Goal: Task Accomplishment & Management: Use online tool/utility

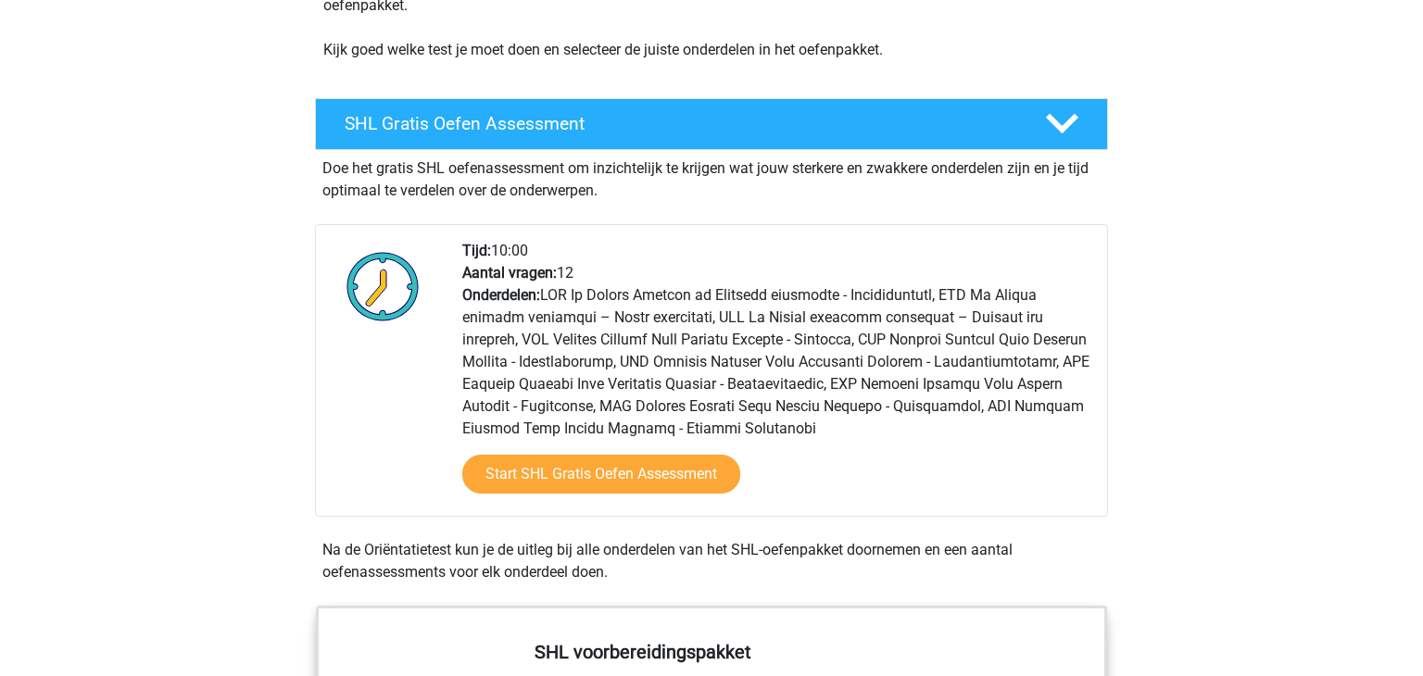
scroll to position [300, 0]
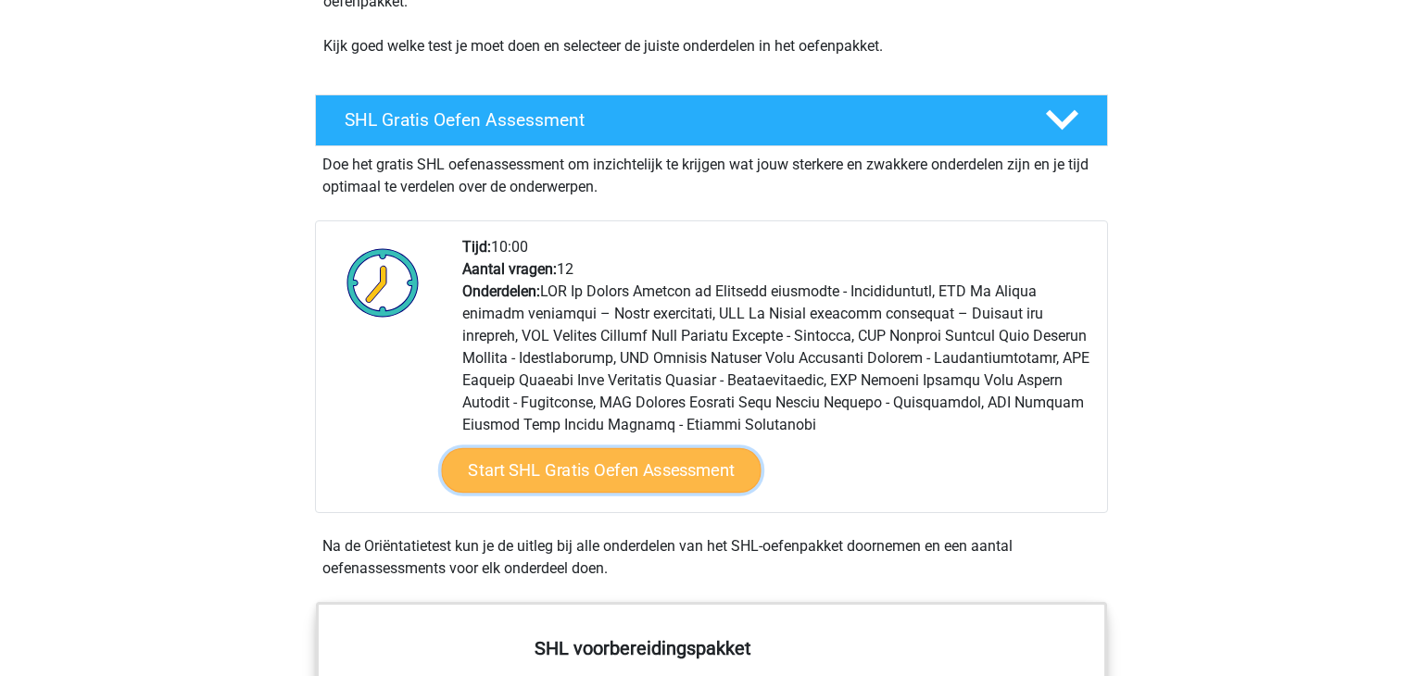
click at [699, 469] on link "Start SHL Gratis Oefen Assessment" at bounding box center [602, 470] width 320 height 44
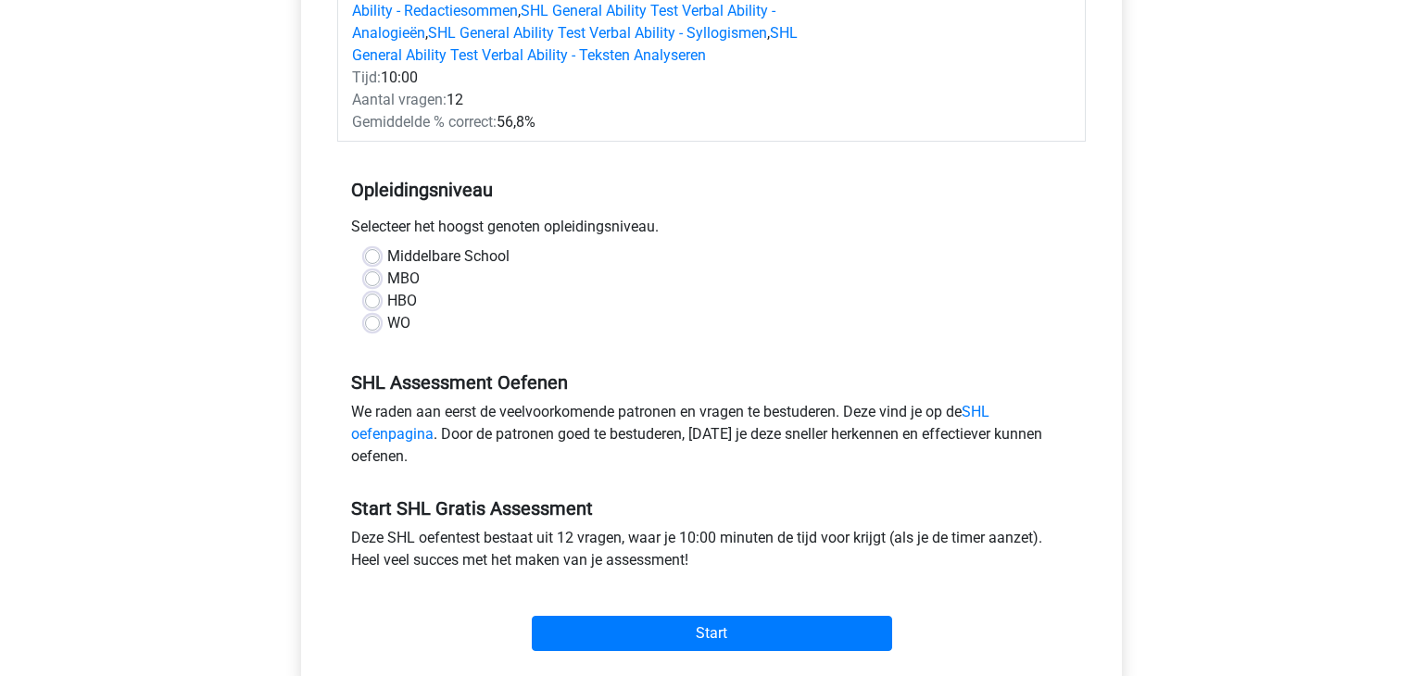
scroll to position [399, 0]
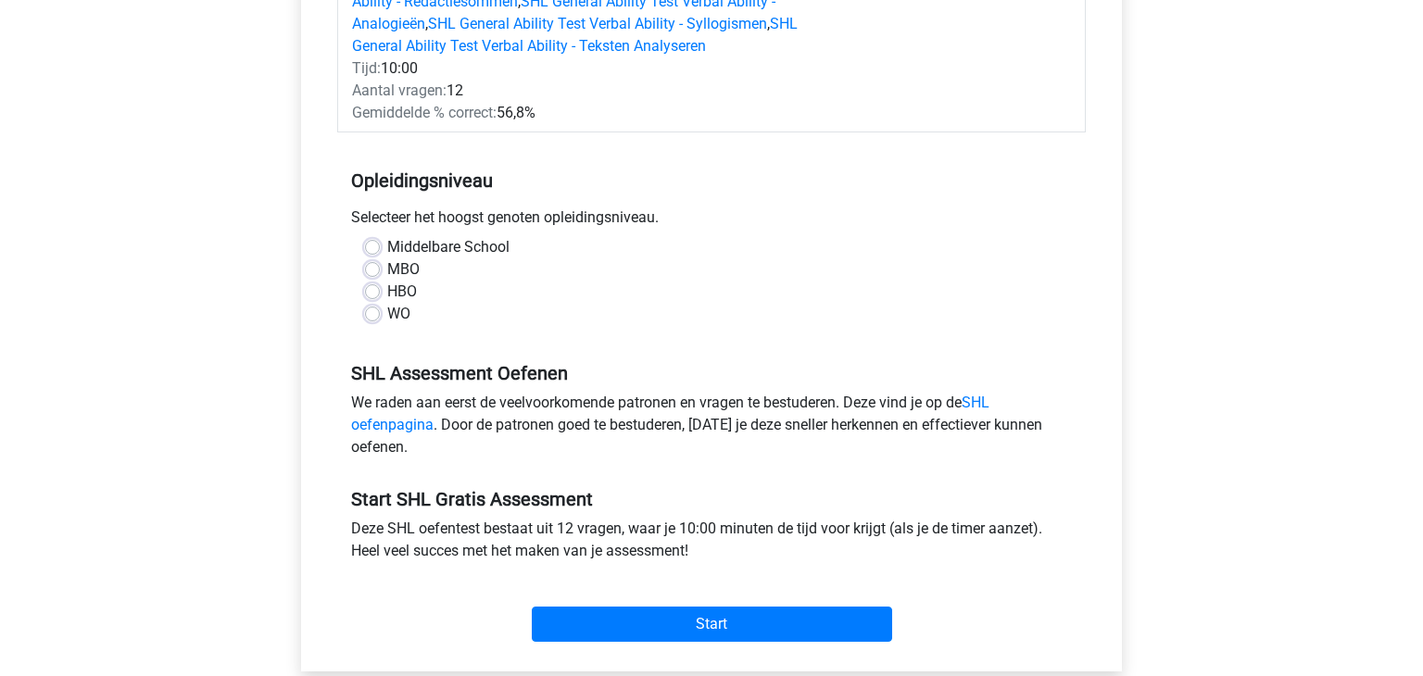
click at [401, 292] on label "HBO" at bounding box center [402, 292] width 30 height 22
click at [380, 292] on input "HBO" at bounding box center [372, 290] width 15 height 19
radio input "true"
click at [717, 641] on div "Start" at bounding box center [711, 610] width 748 height 80
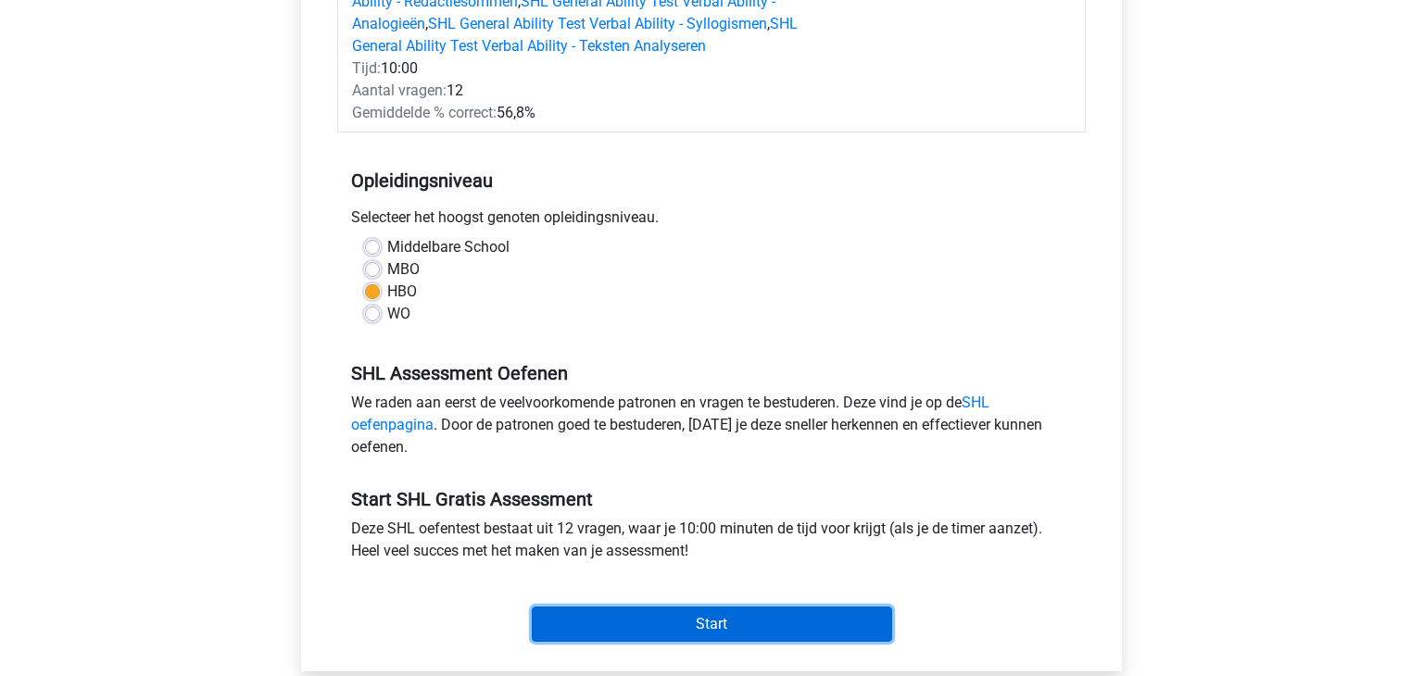
click at [729, 634] on input "Start" at bounding box center [712, 624] width 360 height 35
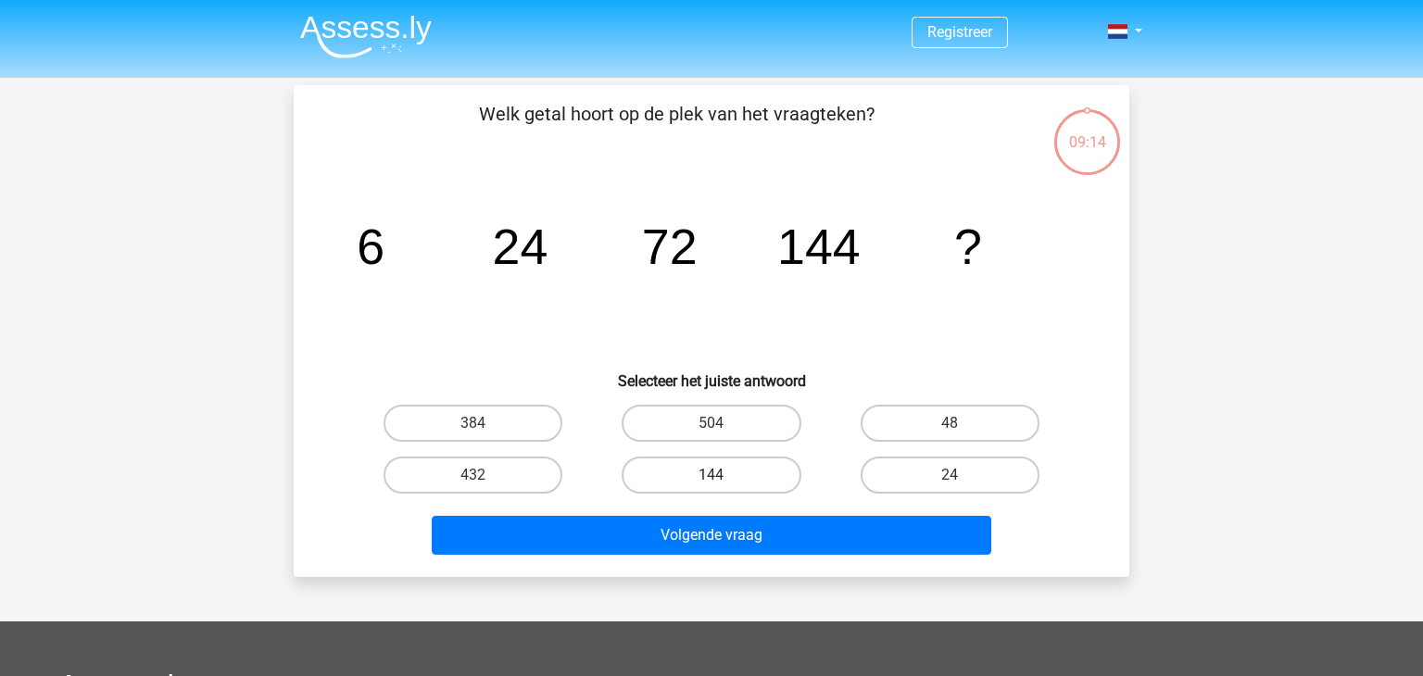
click at [650, 466] on label "144" at bounding box center [711, 475] width 179 height 37
click at [711, 475] on input "144" at bounding box center [717, 481] width 12 height 12
radio input "true"
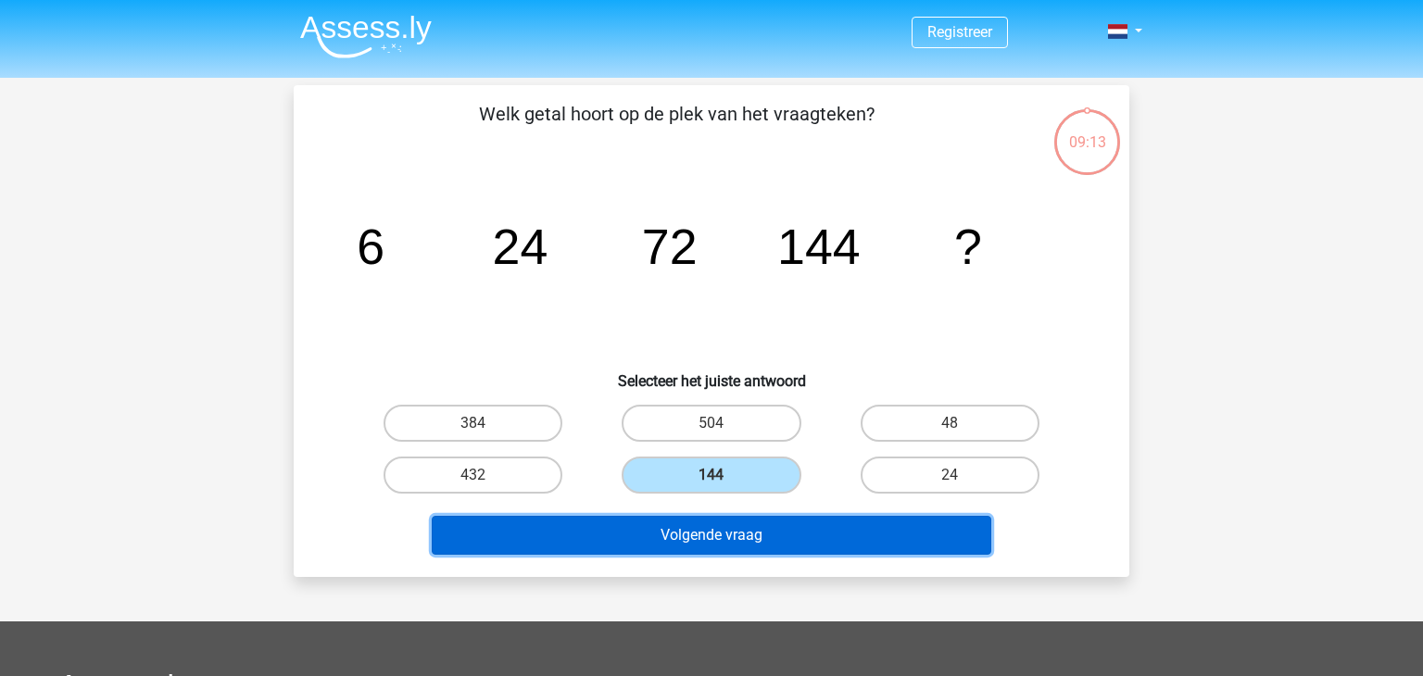
click at [707, 528] on button "Volgende vraag" at bounding box center [712, 535] width 560 height 39
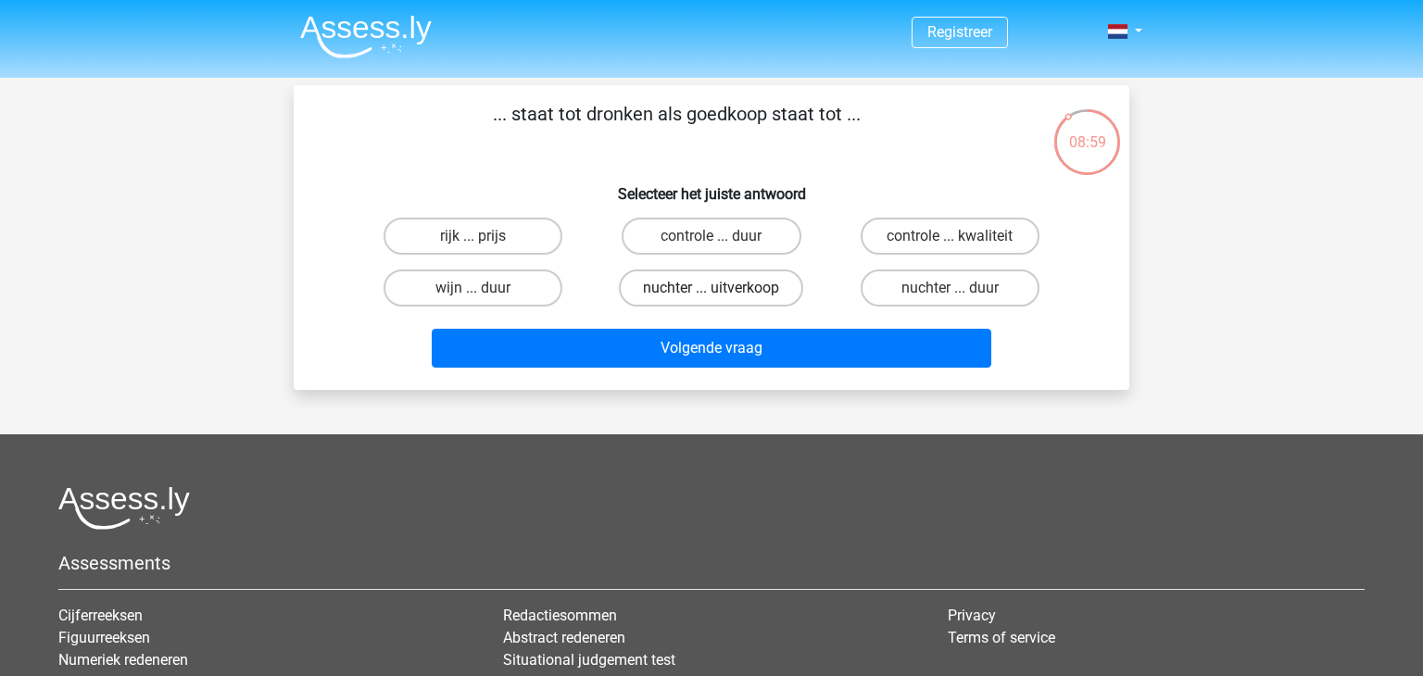
click at [706, 290] on label "nuchter ... uitverkoop" at bounding box center [711, 288] width 184 height 37
click at [711, 290] on input "nuchter ... uitverkoop" at bounding box center [717, 294] width 12 height 12
radio input "true"
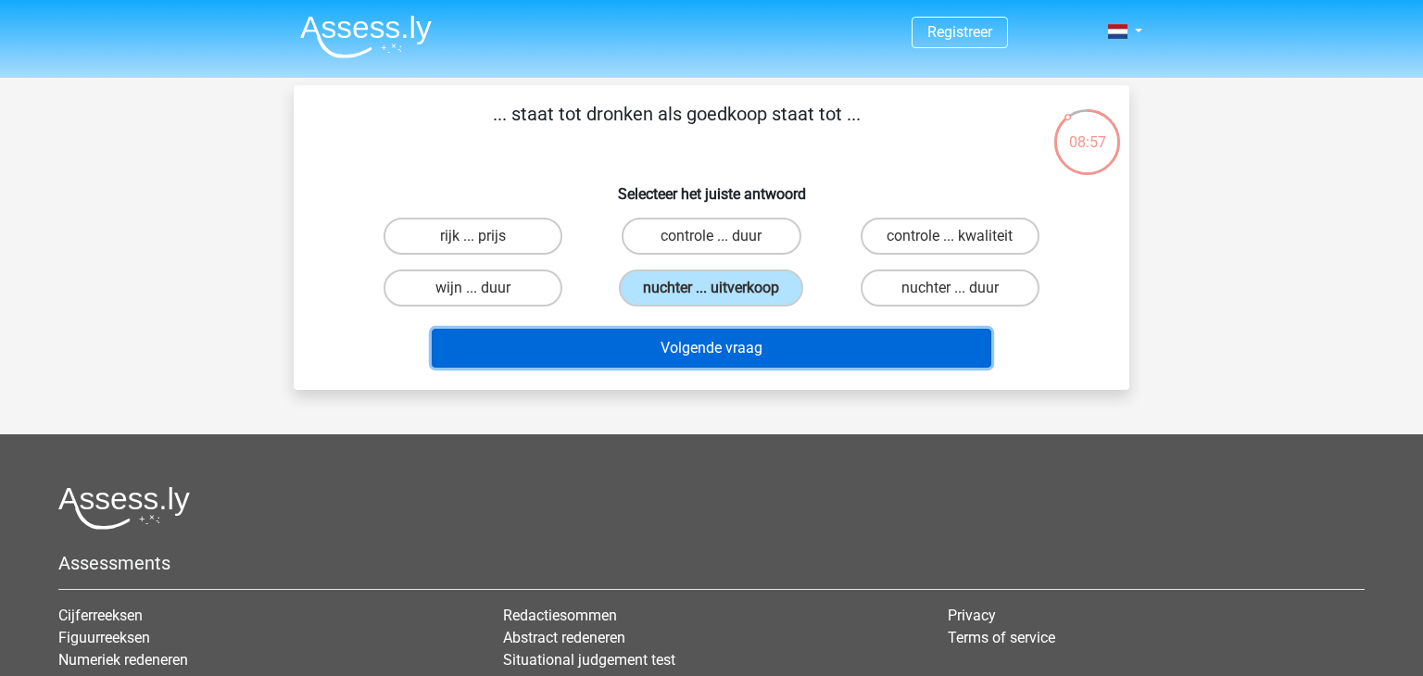
click at [708, 345] on button "Volgende vraag" at bounding box center [712, 348] width 560 height 39
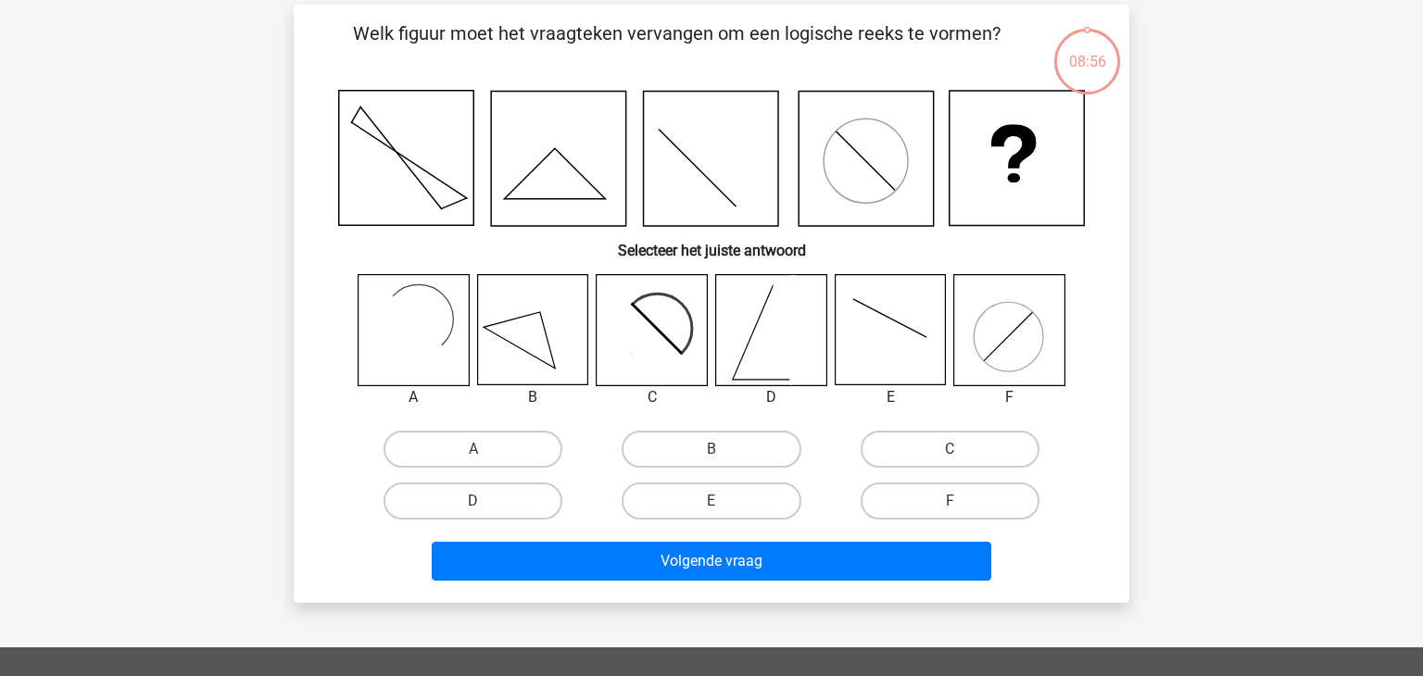
scroll to position [85, 0]
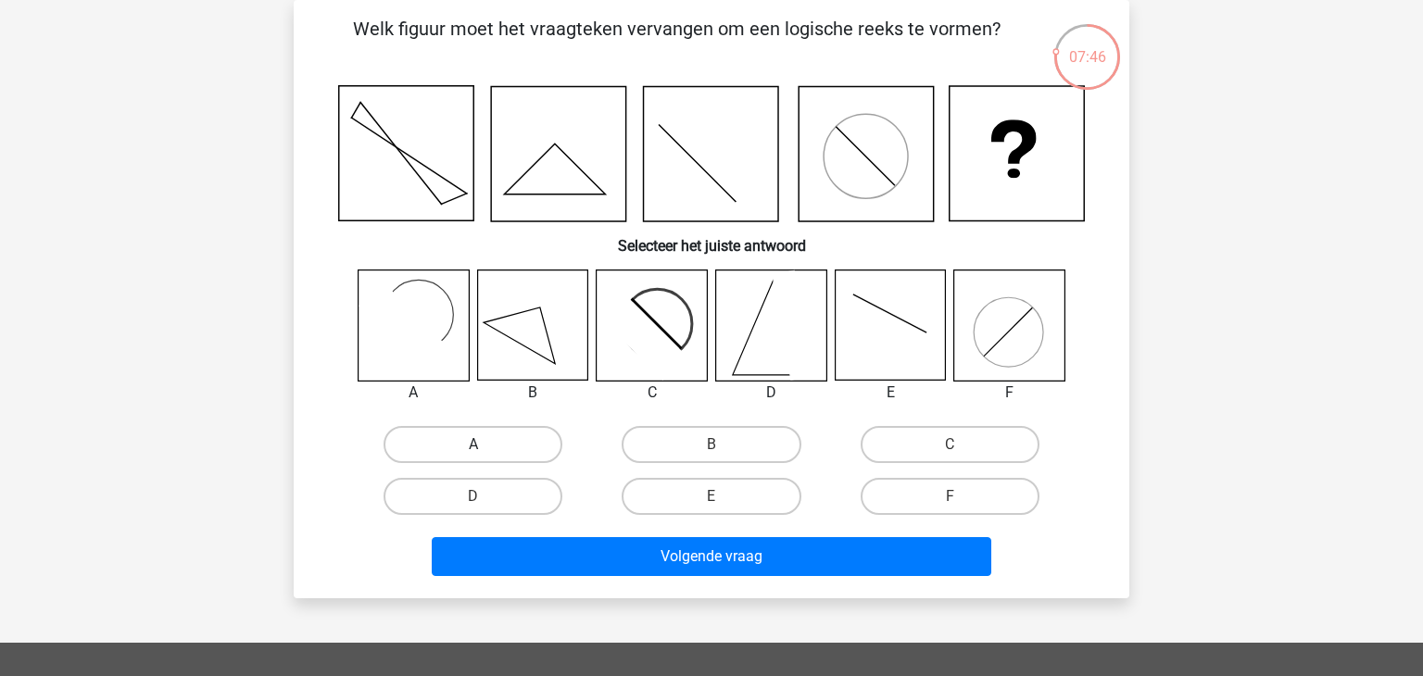
click at [477, 439] on label "A" at bounding box center [472, 444] width 179 height 37
click at [477, 445] on input "A" at bounding box center [479, 451] width 12 height 12
radio input "true"
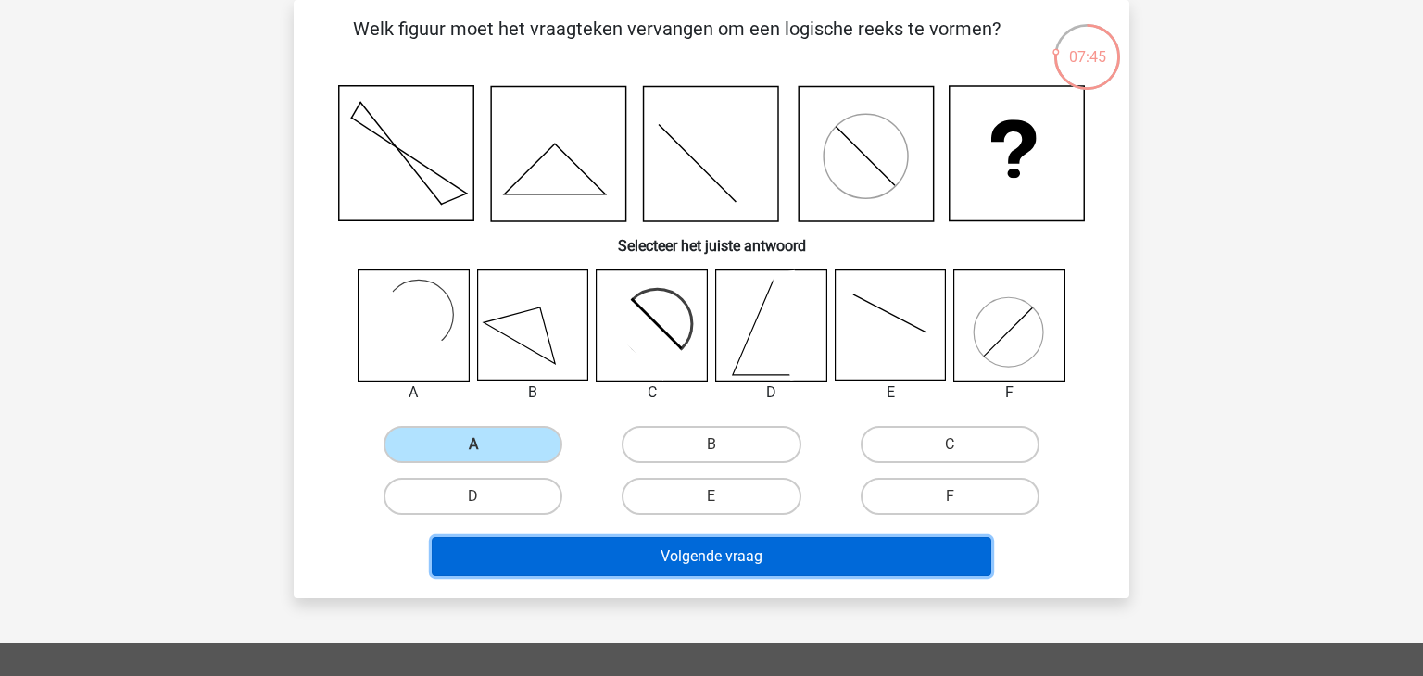
click at [649, 546] on button "Volgende vraag" at bounding box center [712, 556] width 560 height 39
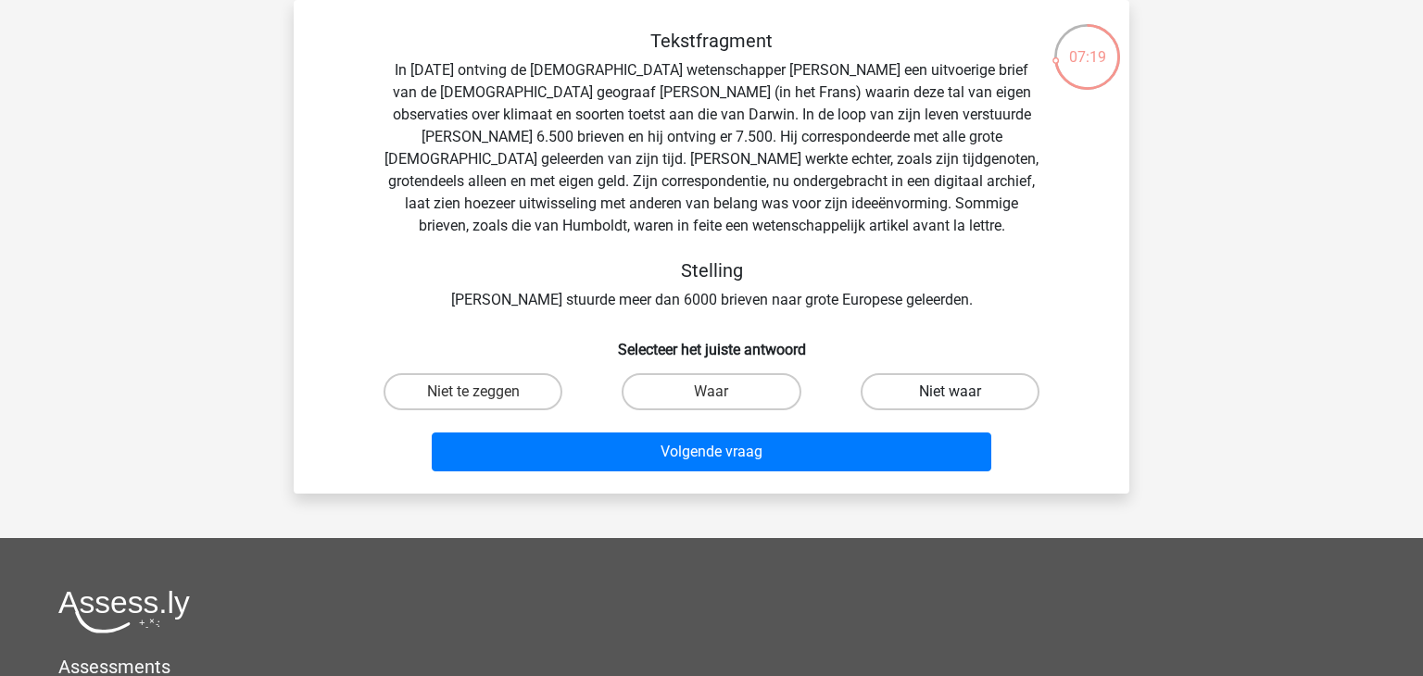
click at [986, 386] on label "Niet waar" at bounding box center [949, 391] width 179 height 37
click at [961, 392] on input "Niet waar" at bounding box center [955, 398] width 12 height 12
radio input "true"
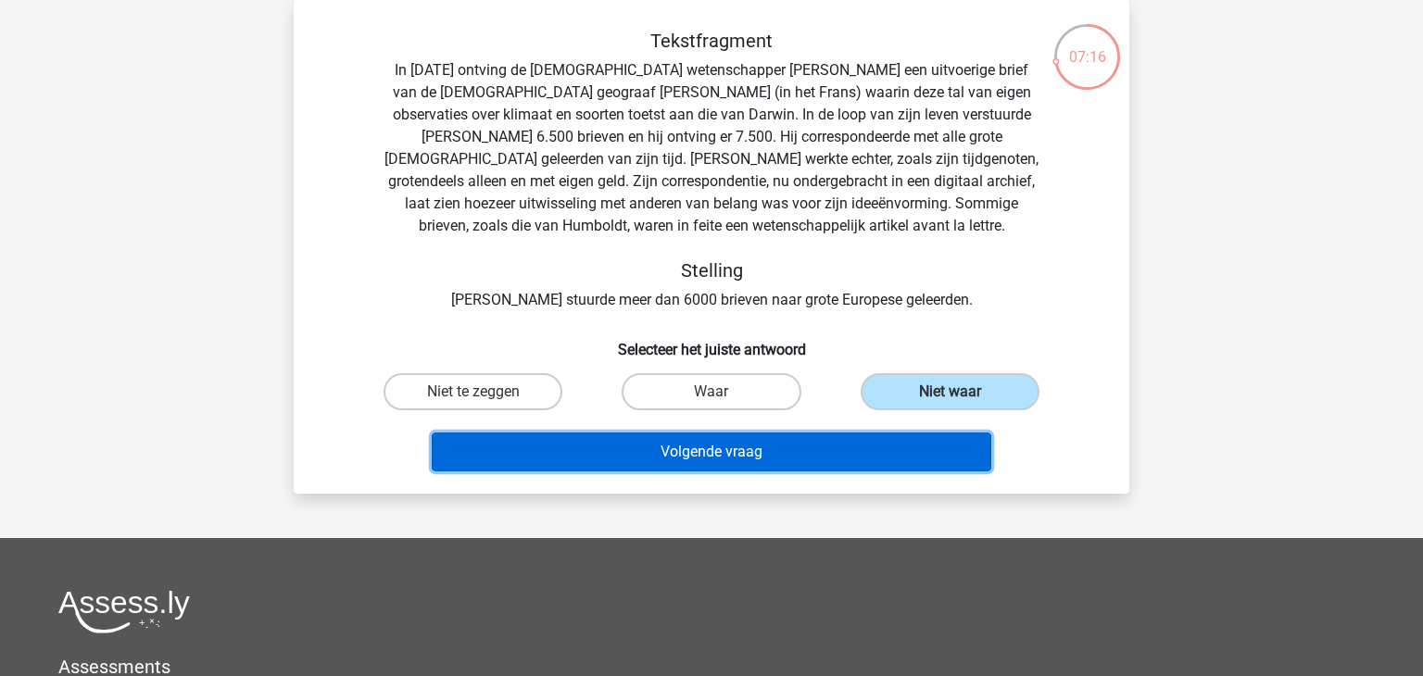
click at [901, 451] on button "Volgende vraag" at bounding box center [712, 452] width 560 height 39
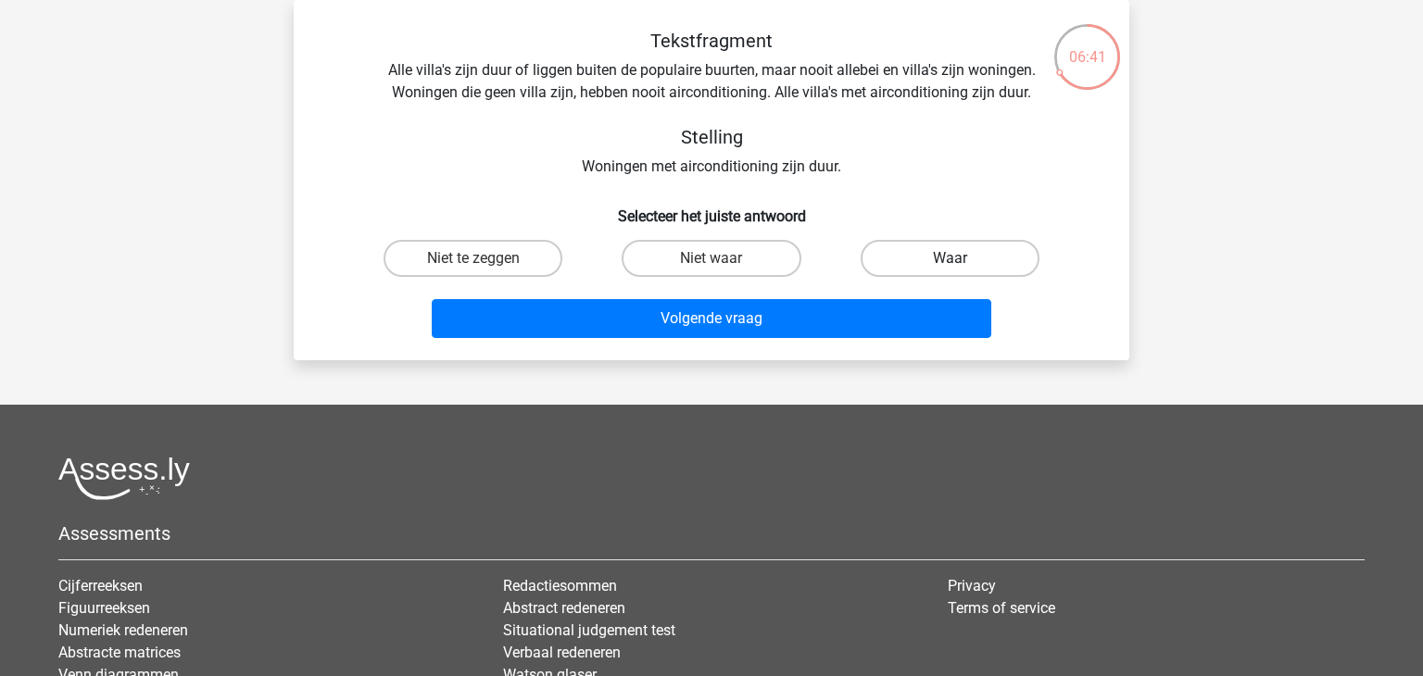
click at [977, 244] on label "Waar" at bounding box center [949, 258] width 179 height 37
click at [961, 258] on input "Waar" at bounding box center [955, 264] width 12 height 12
radio input "true"
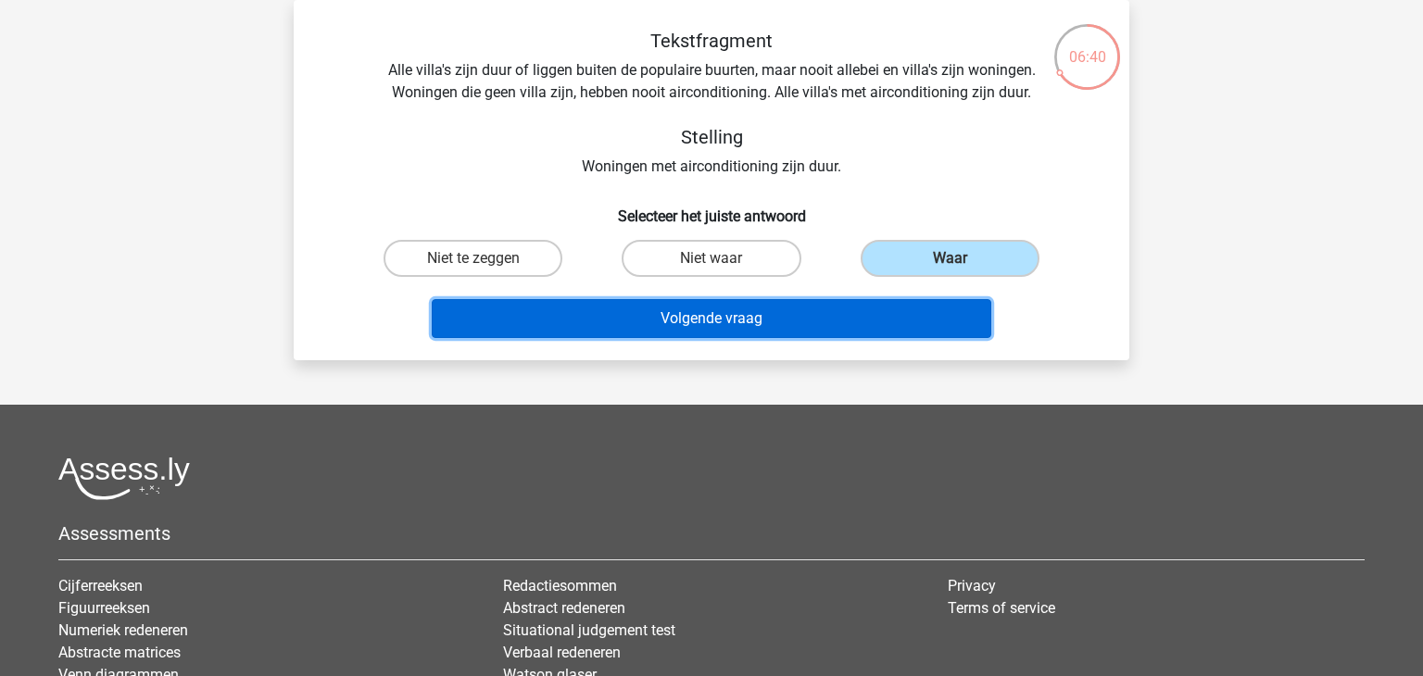
click at [854, 308] on button "Volgende vraag" at bounding box center [712, 318] width 560 height 39
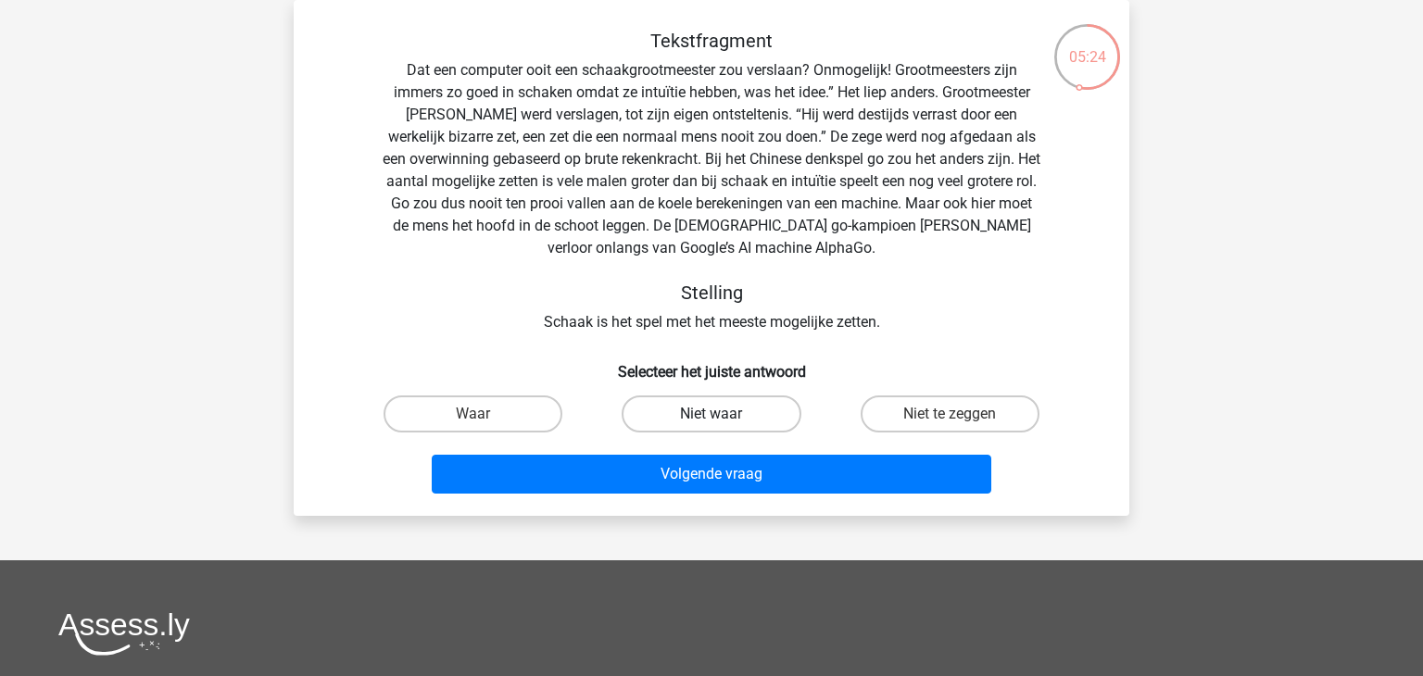
click at [694, 420] on label "Niet waar" at bounding box center [711, 414] width 179 height 37
click at [711, 420] on input "Niet waar" at bounding box center [717, 420] width 12 height 12
radio input "true"
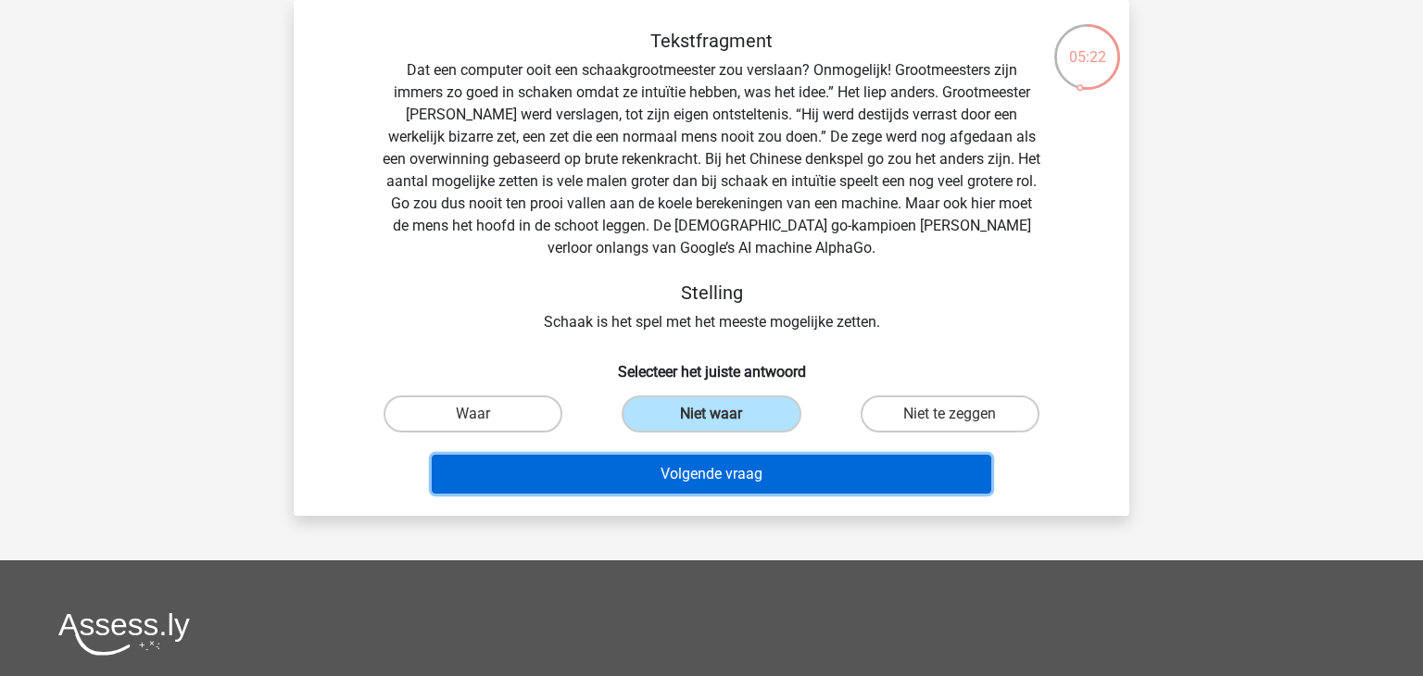
click at [710, 472] on button "Volgende vraag" at bounding box center [712, 474] width 560 height 39
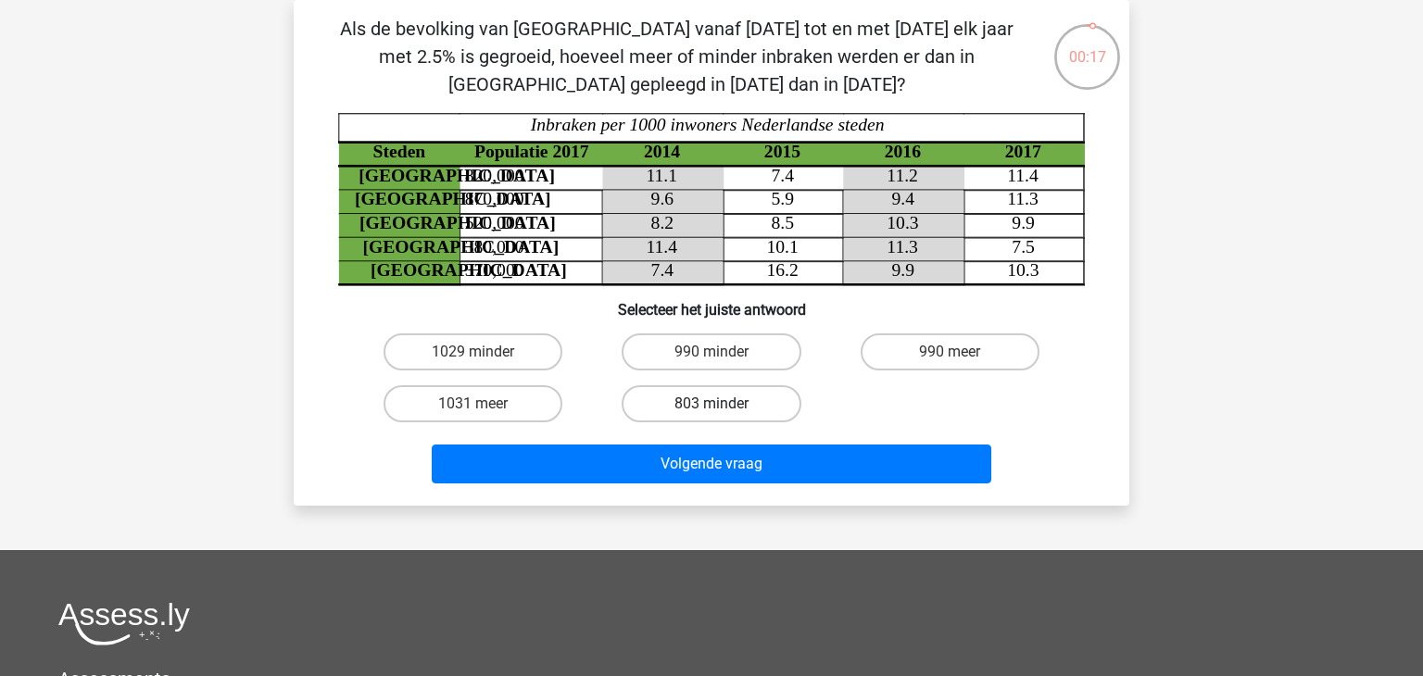
click at [697, 398] on label "803 minder" at bounding box center [711, 403] width 179 height 37
click at [711, 404] on input "803 minder" at bounding box center [717, 410] width 12 height 12
radio input "true"
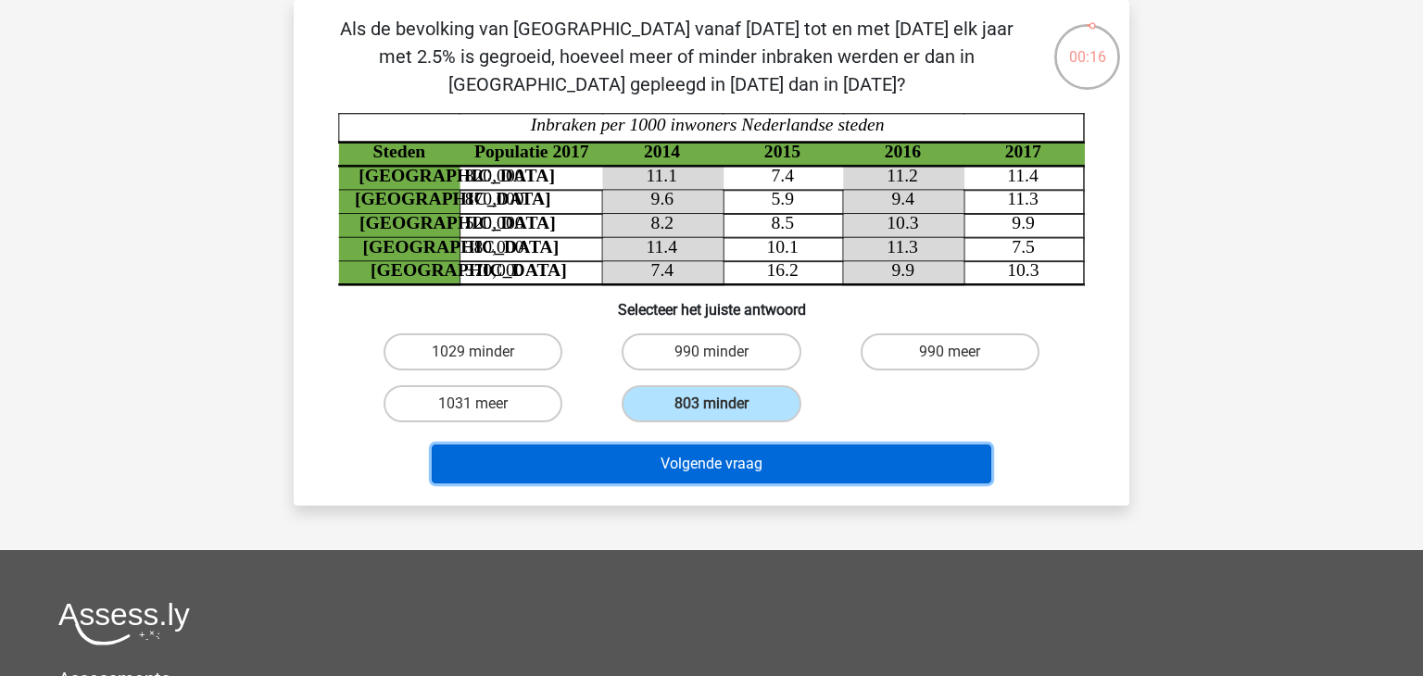
click at [711, 461] on button "Volgende vraag" at bounding box center [712, 464] width 560 height 39
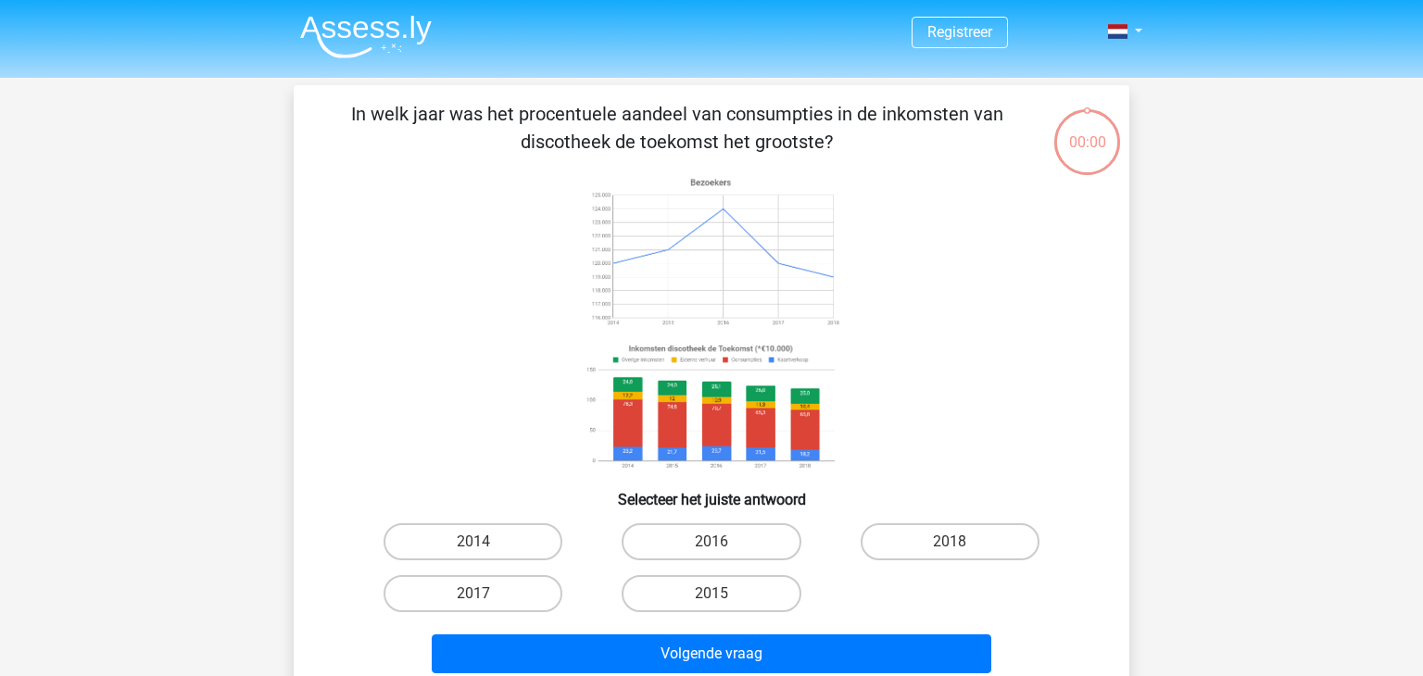
scroll to position [85, 0]
